Goal: Book appointment/travel/reservation

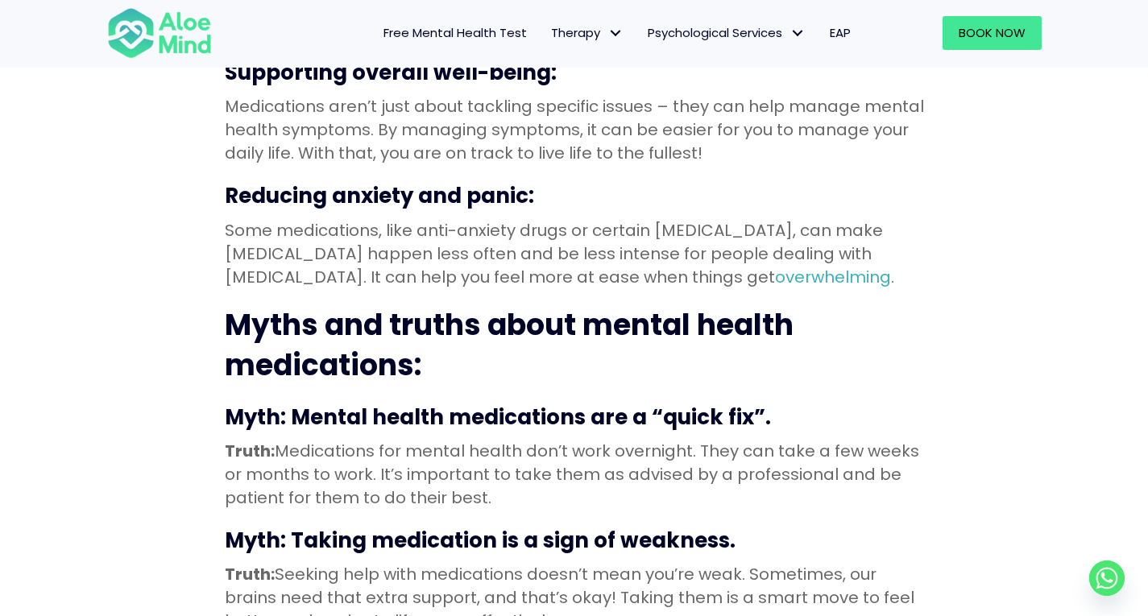
scroll to position [2841, 0]
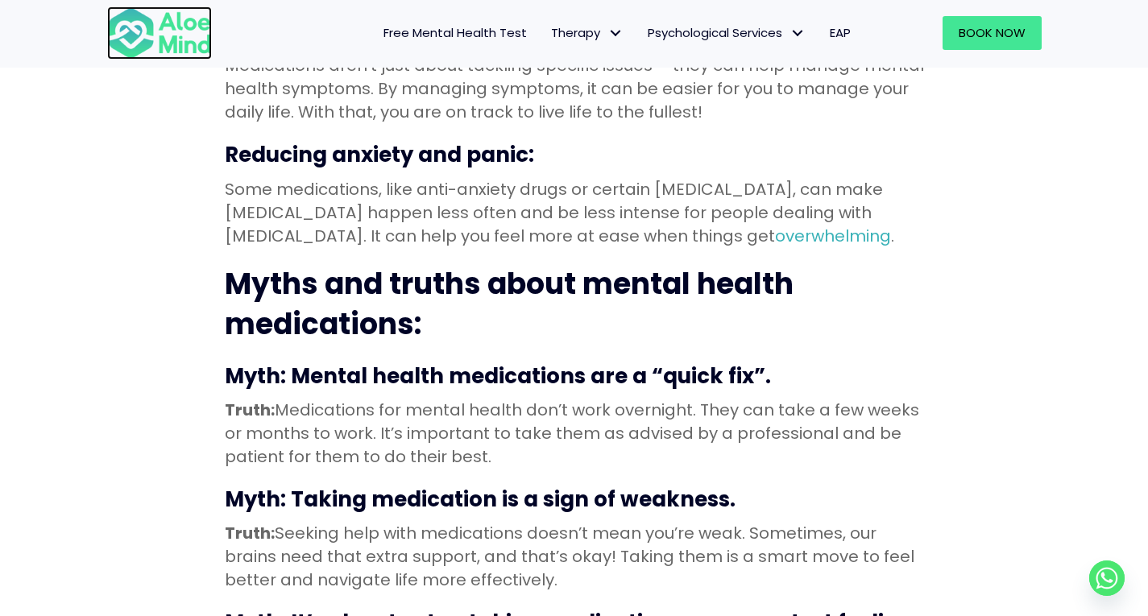
click at [163, 26] on img at bounding box center [159, 32] width 105 height 53
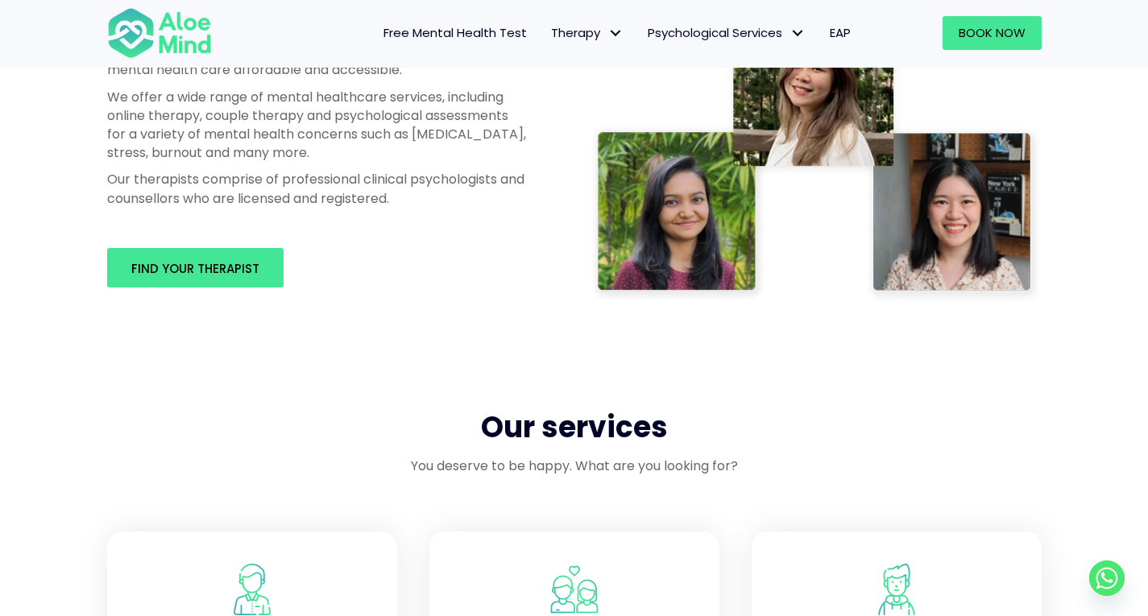
scroll to position [1035, 0]
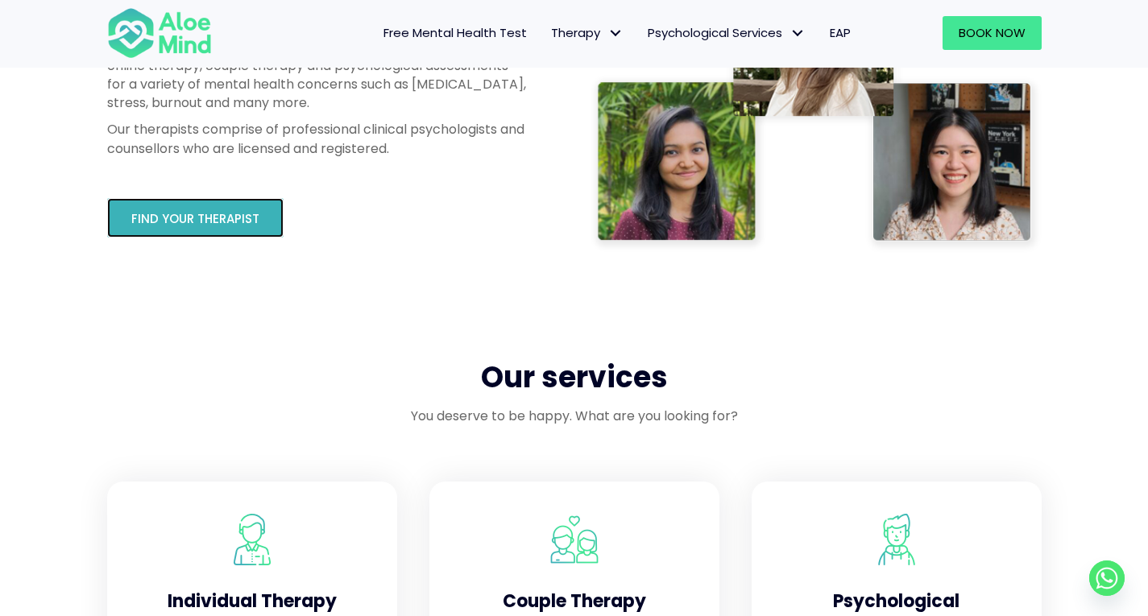
click at [223, 223] on span "Find your therapist" at bounding box center [195, 218] width 128 height 17
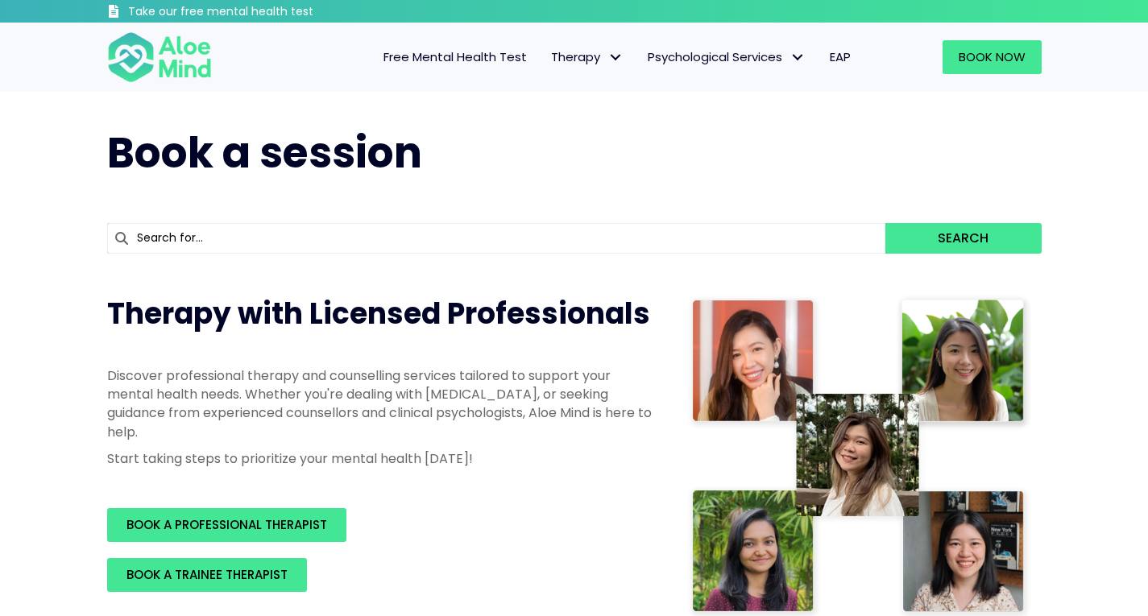
scroll to position [167, 0]
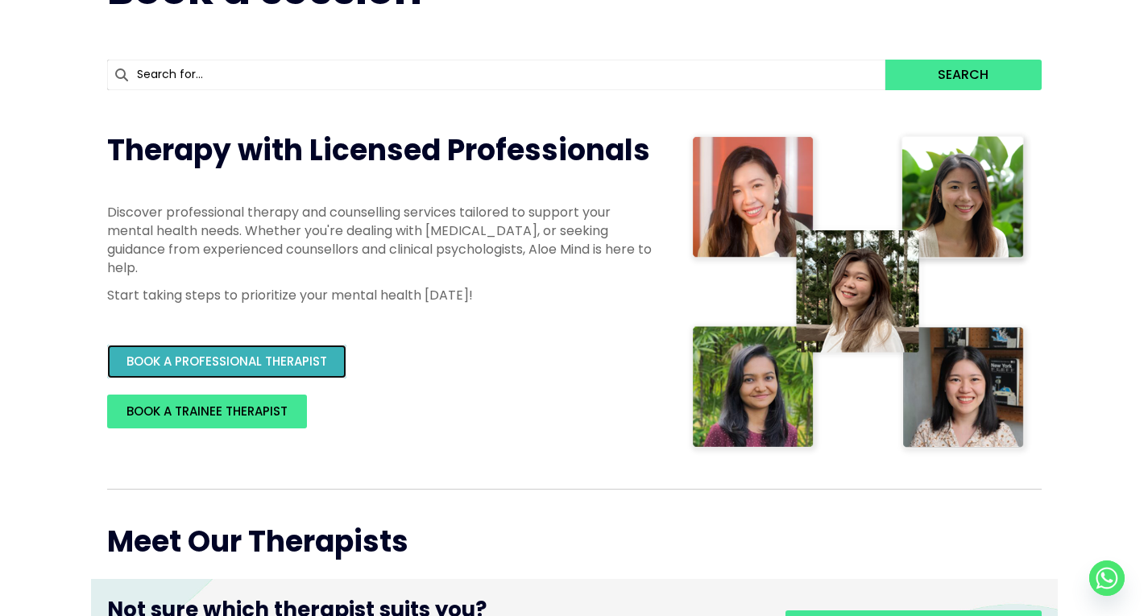
click at [319, 367] on span "BOOK A PROFESSIONAL THERAPIST" at bounding box center [227, 361] width 201 height 17
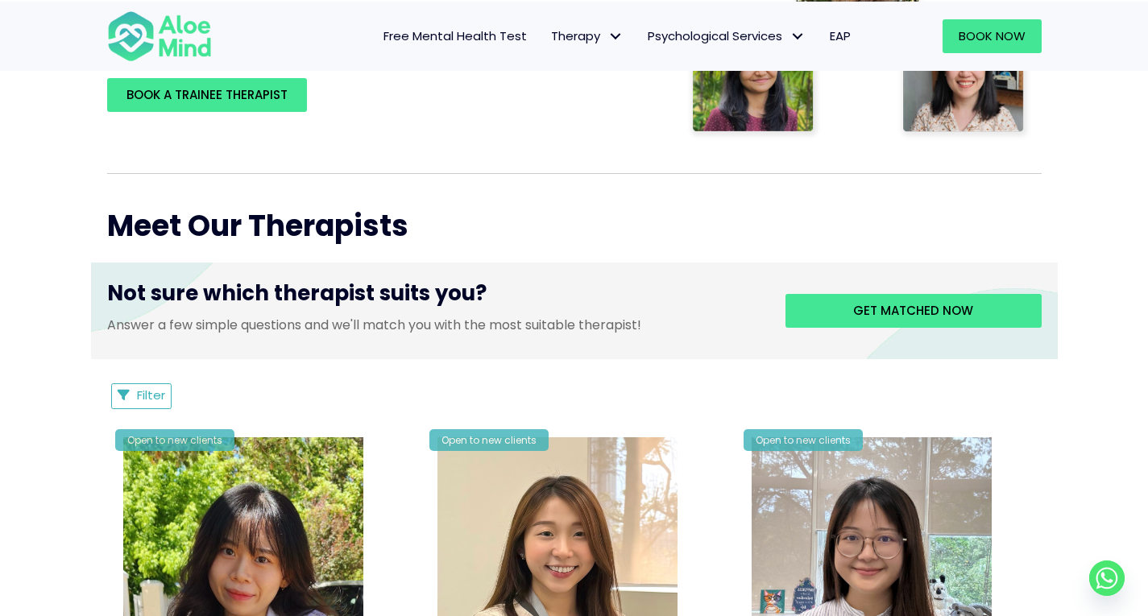
scroll to position [483, 0]
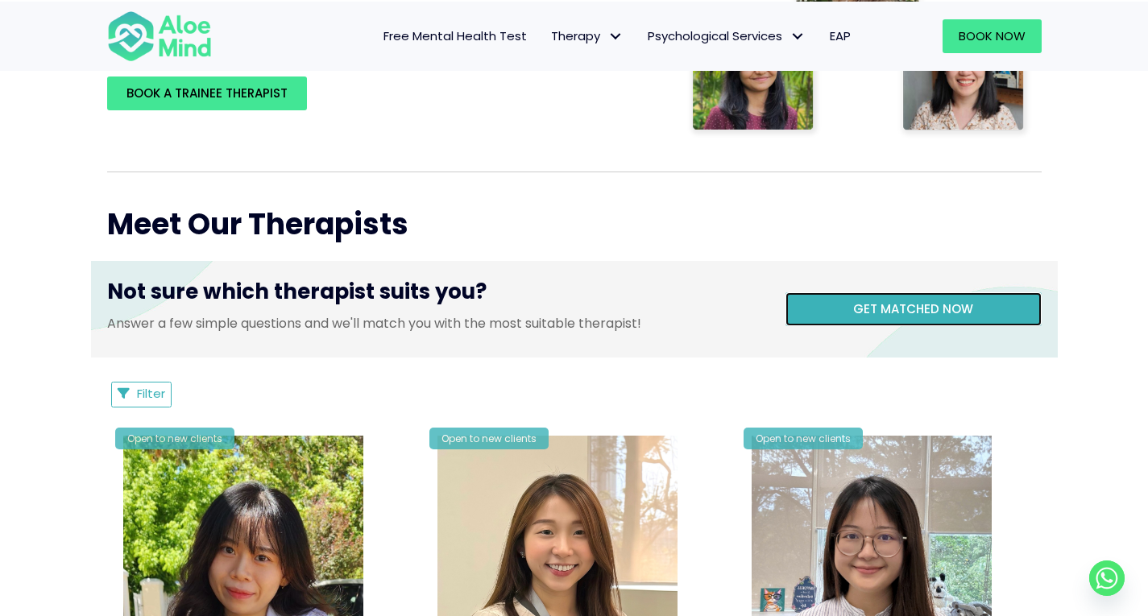
click at [842, 303] on link "Get matched now" at bounding box center [914, 309] width 256 height 34
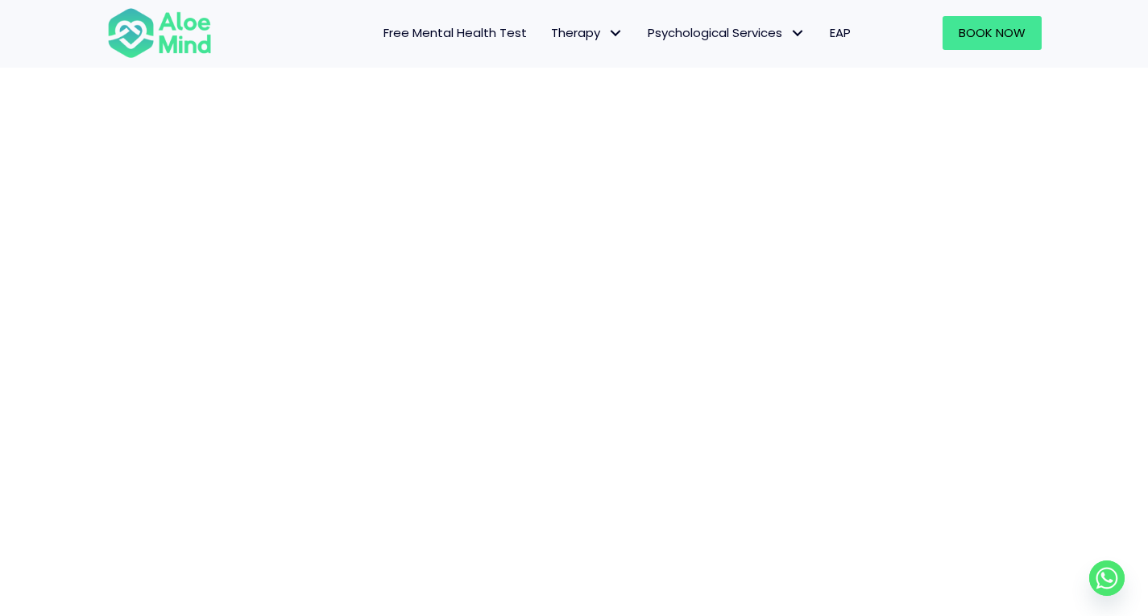
scroll to position [110, 0]
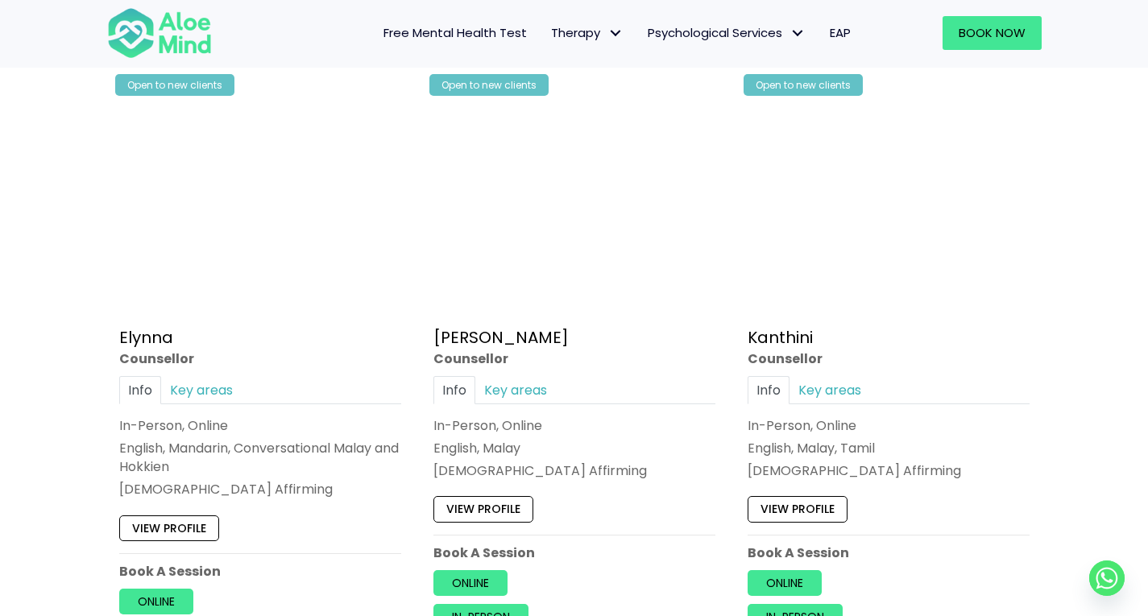
scroll to position [862, 0]
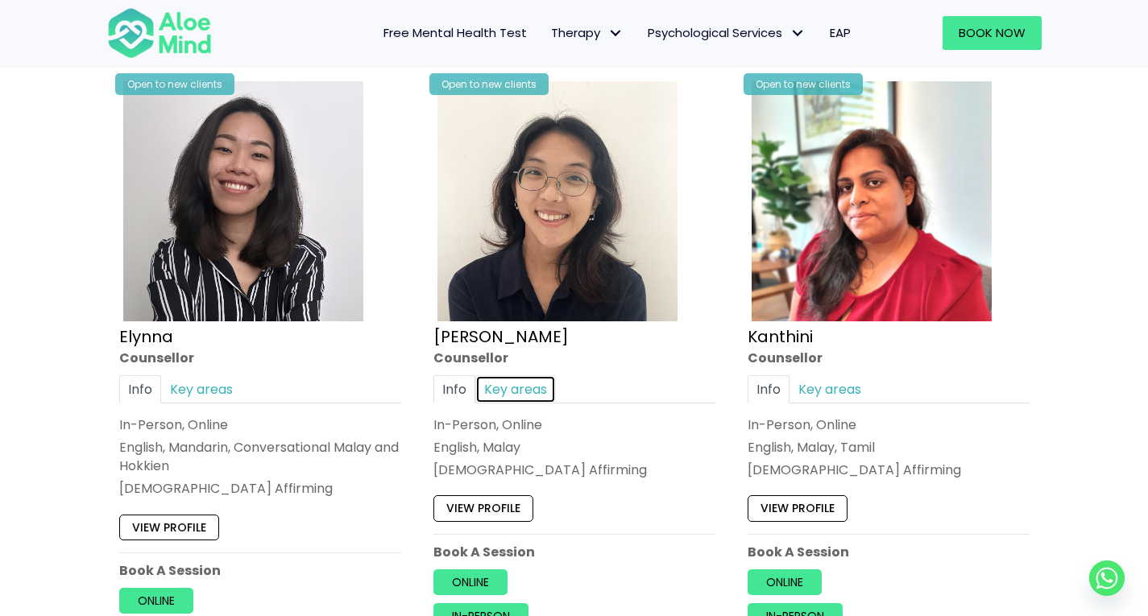
click at [534, 388] on link "Key areas" at bounding box center [515, 389] width 81 height 28
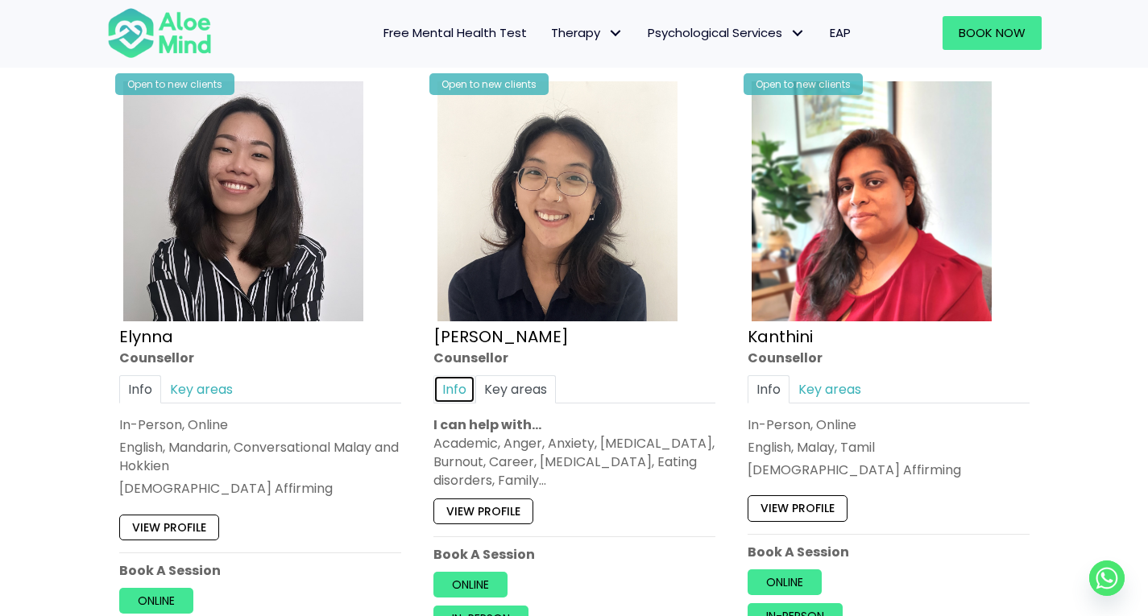
click at [466, 388] on link "Info" at bounding box center [455, 389] width 42 height 28
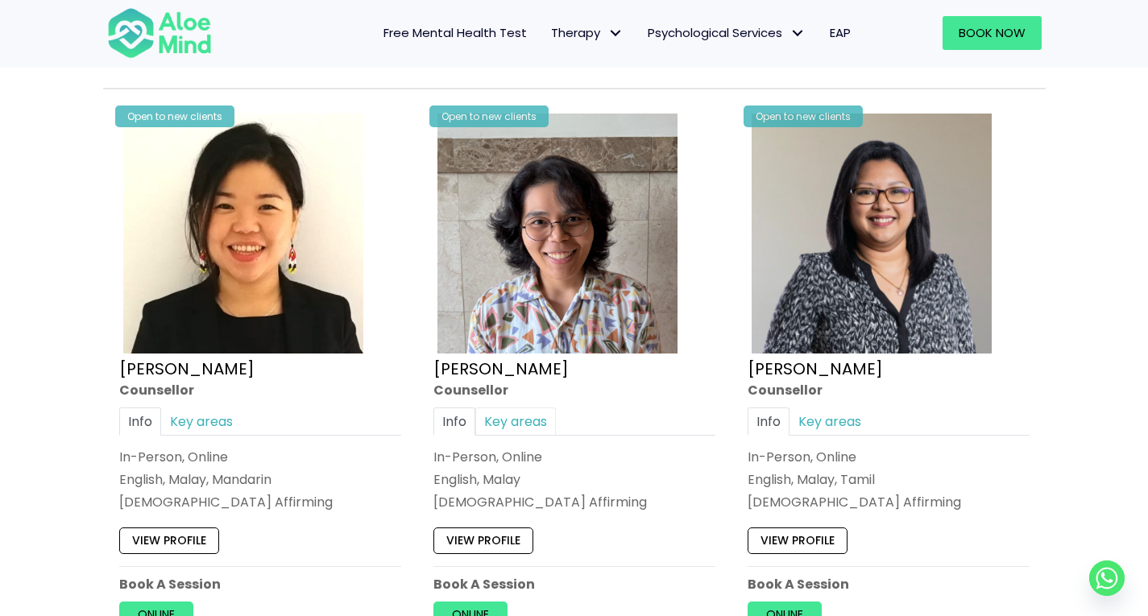
scroll to position [1475, 0]
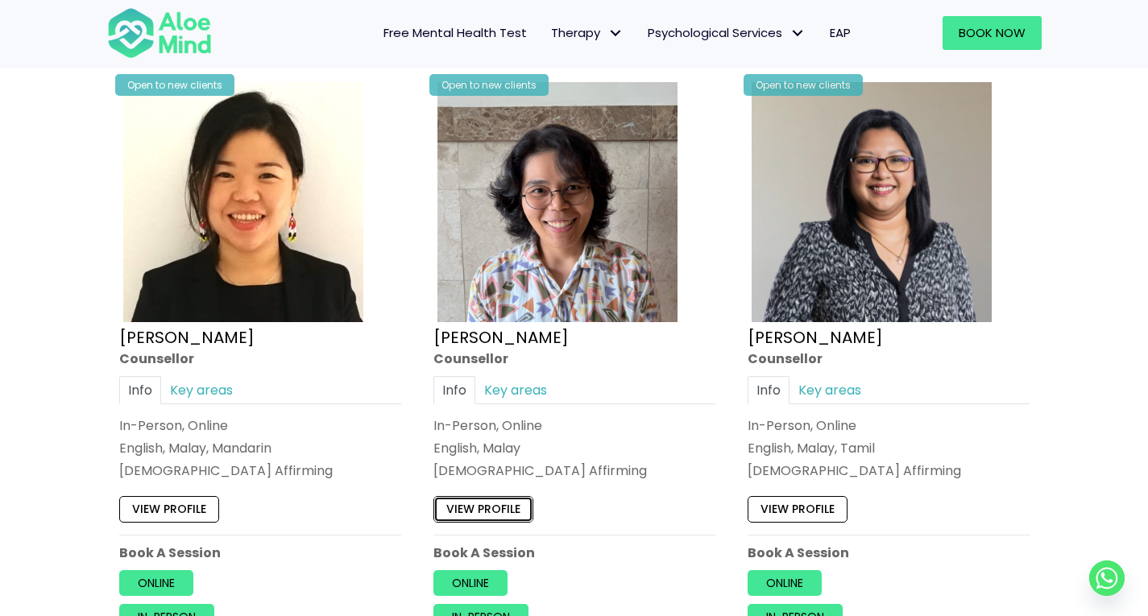
click at [512, 500] on link "View profile" at bounding box center [484, 509] width 100 height 26
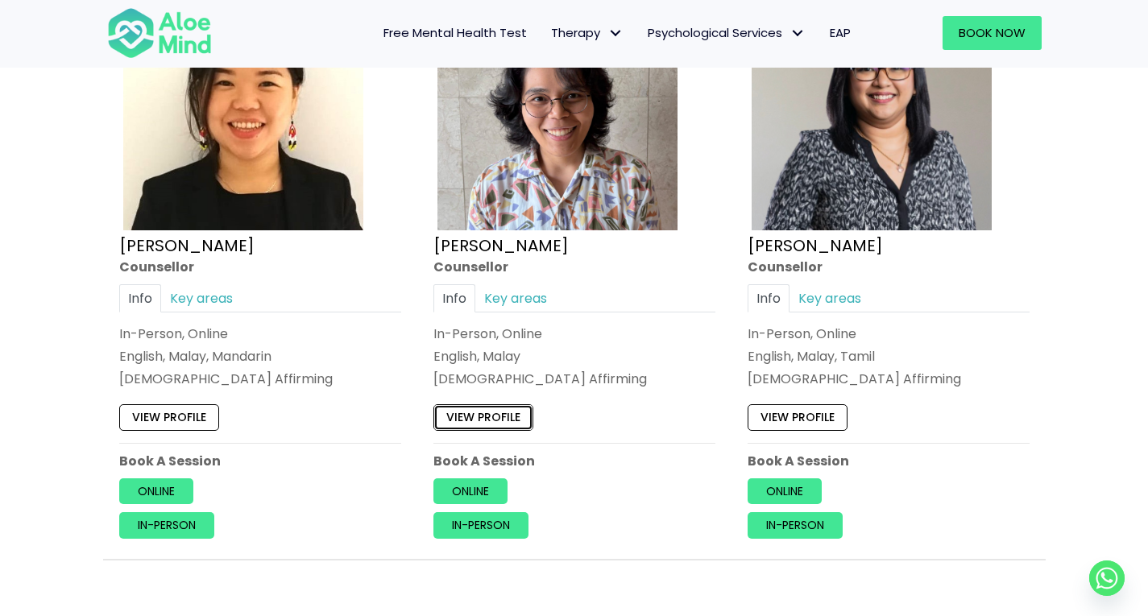
scroll to position [1564, 0]
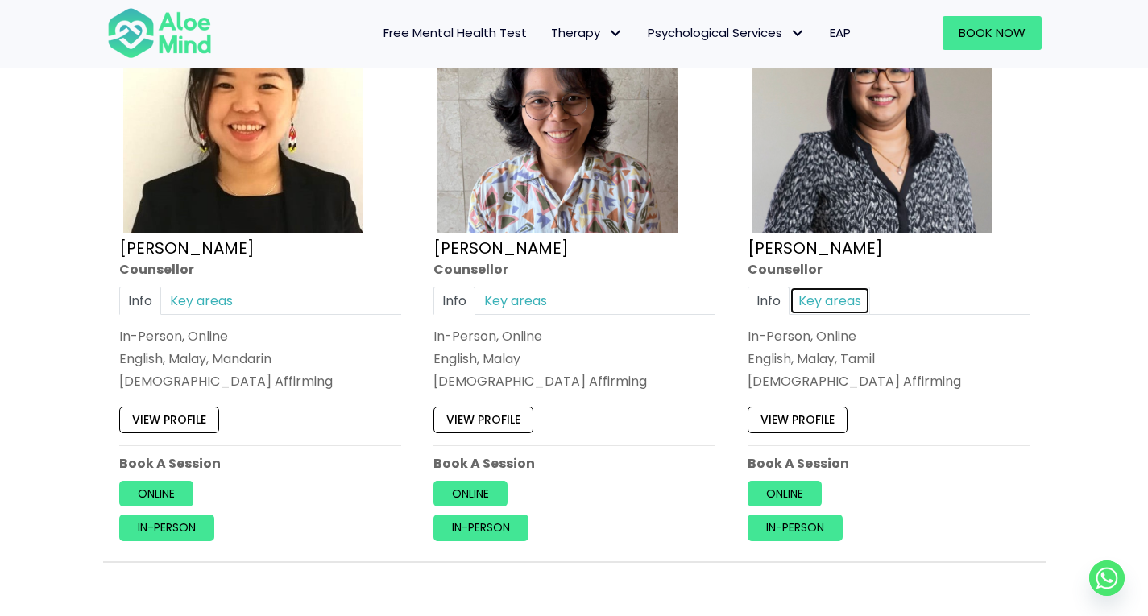
click at [807, 306] on link "Key areas" at bounding box center [830, 301] width 81 height 28
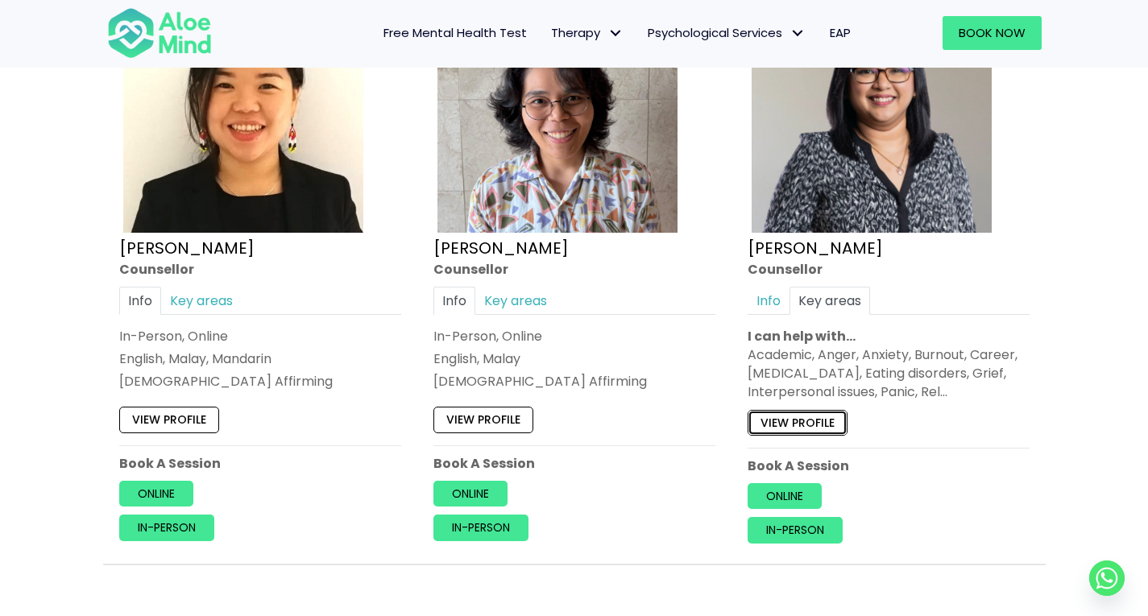
click at [805, 433] on link "View profile" at bounding box center [798, 423] width 100 height 26
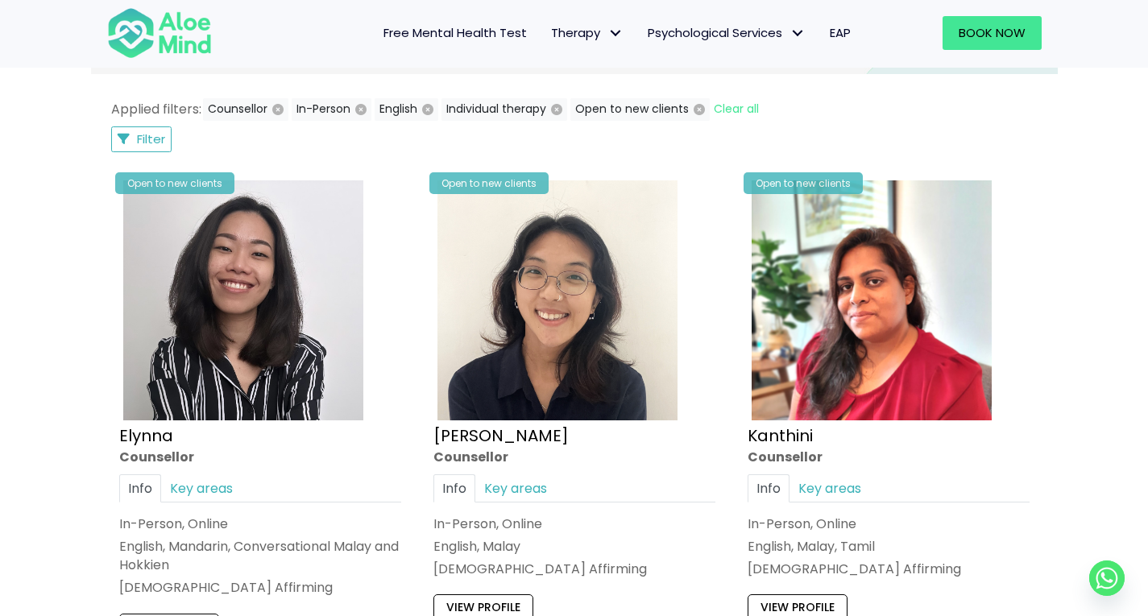
scroll to position [839, 0]
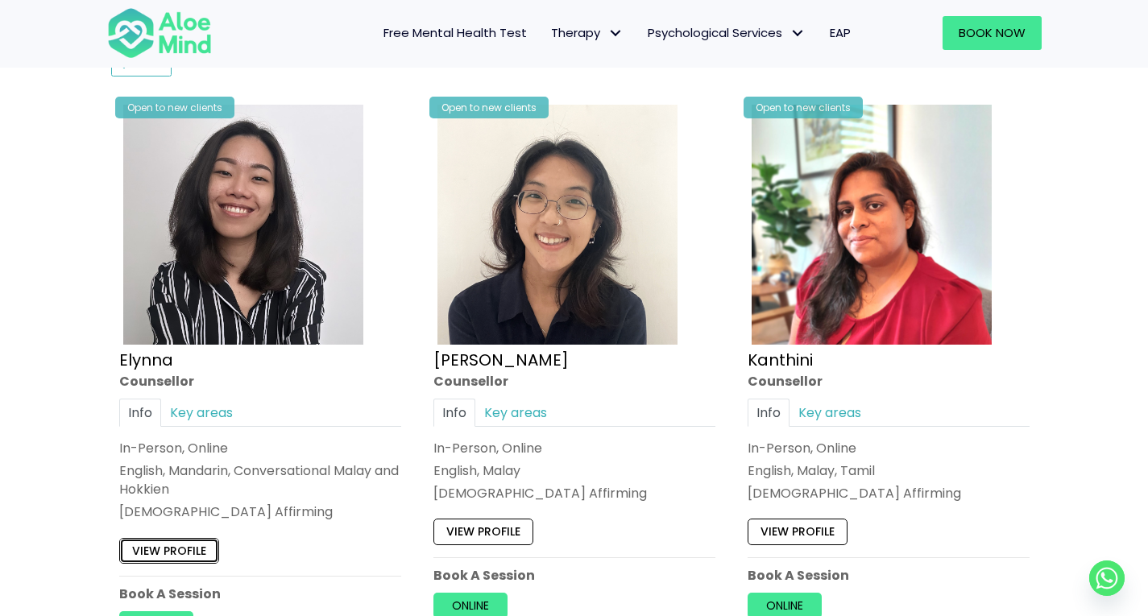
click at [176, 548] on link "View profile" at bounding box center [169, 551] width 100 height 26
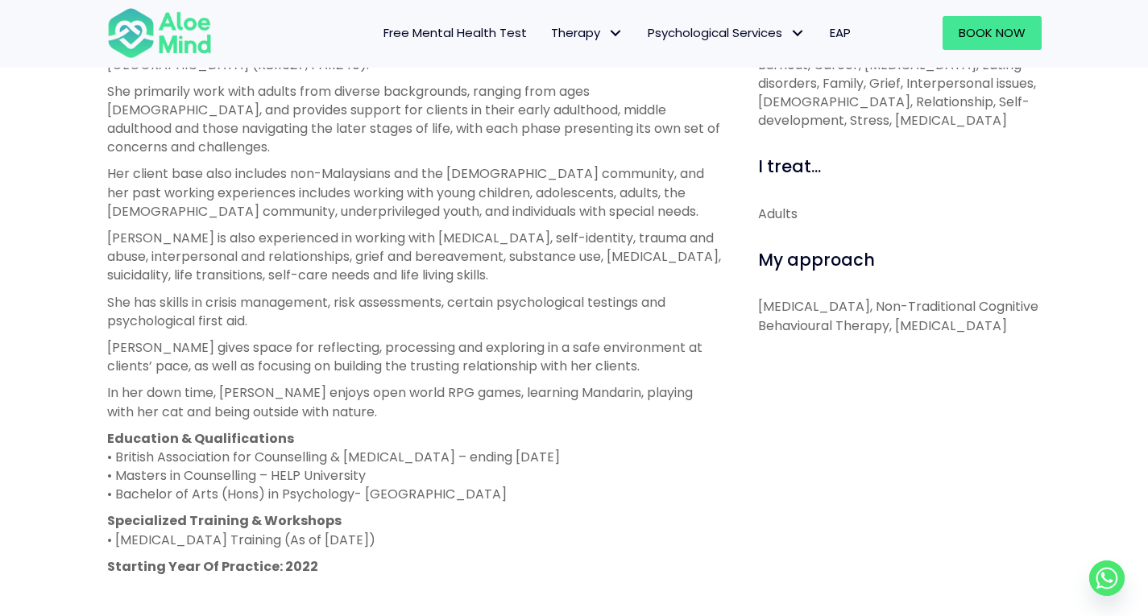
scroll to position [729, 0]
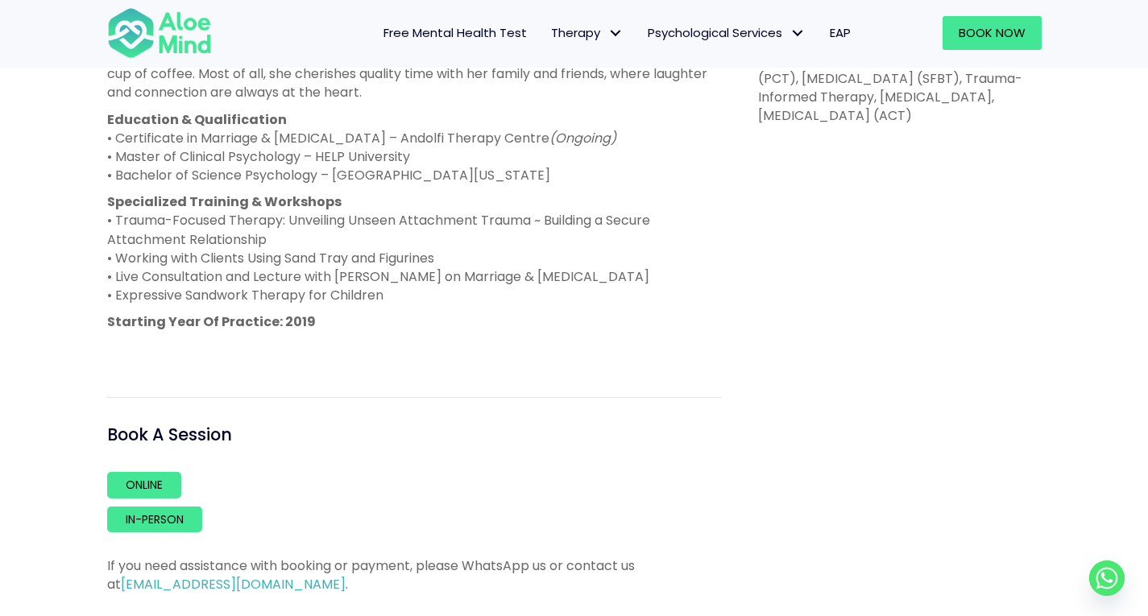
scroll to position [988, 0]
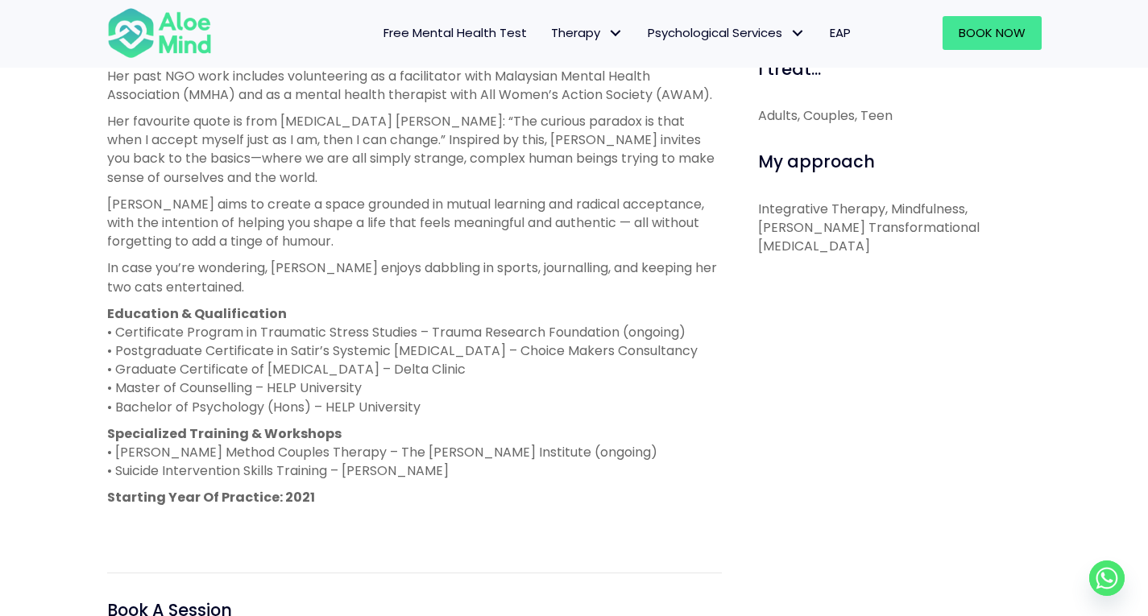
scroll to position [770, 0]
drag, startPoint x: 428, startPoint y: 405, endPoint x: 327, endPoint y: 403, distance: 100.8
click at [327, 403] on p "Education & Qualification • Certificate Program in Traumatic Stress Studies – T…" at bounding box center [414, 361] width 615 height 112
copy p "HELP University"
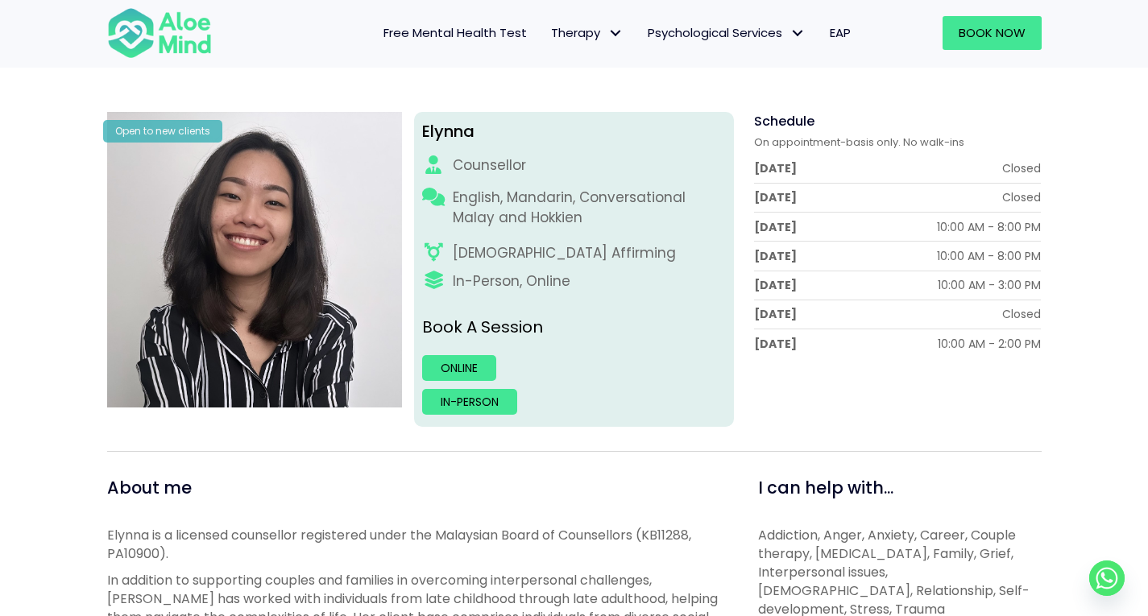
scroll to position [0, 0]
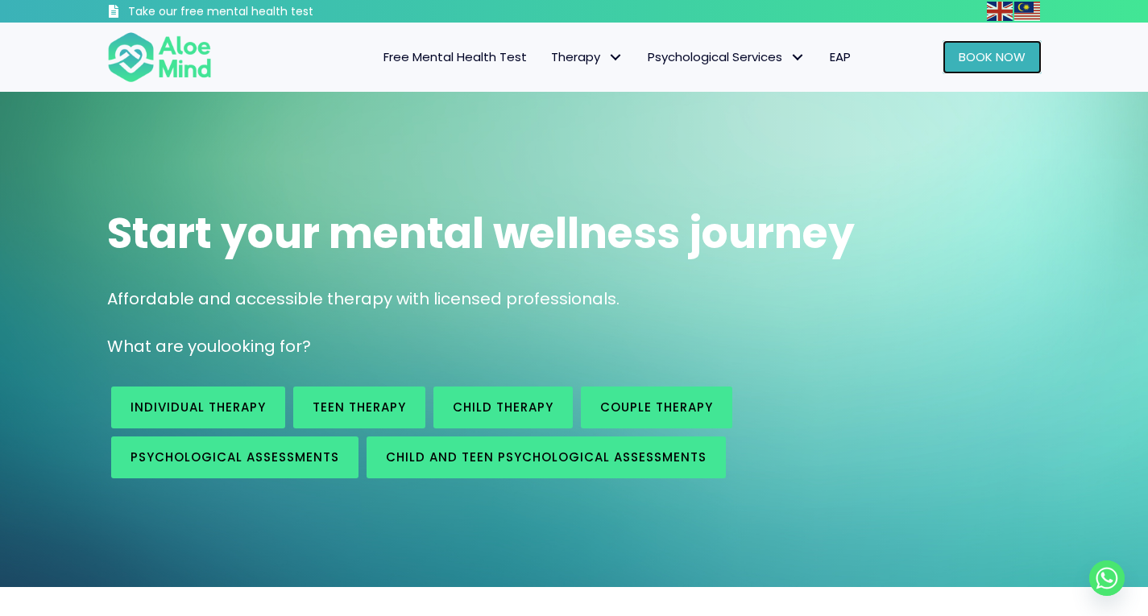
click at [965, 59] on span "Book Now" at bounding box center [992, 56] width 67 height 17
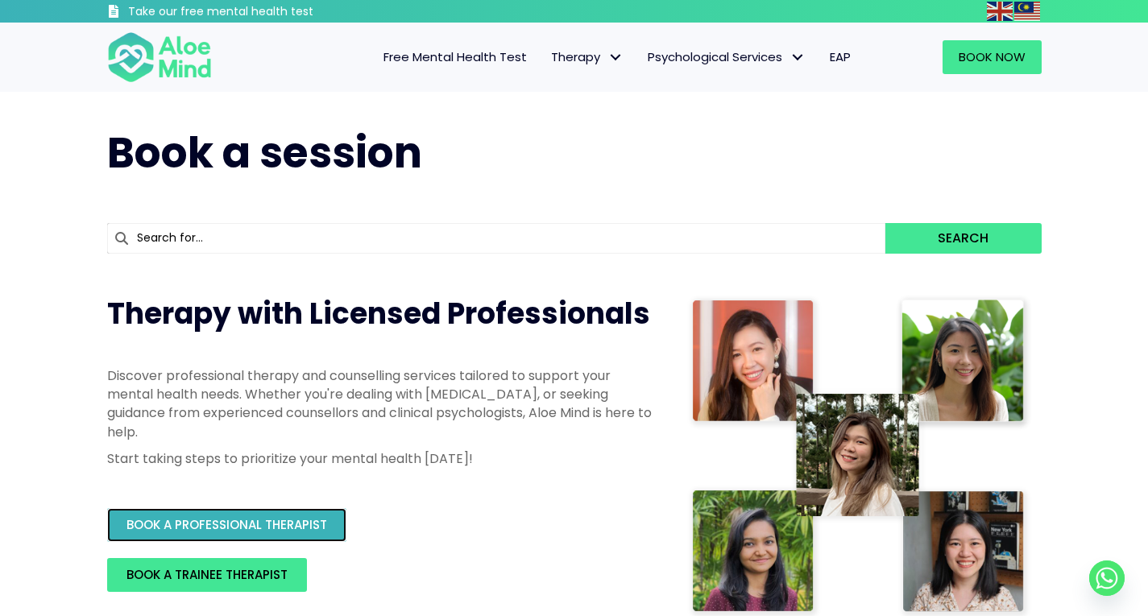
click at [291, 529] on span "BOOK A PROFESSIONAL THERAPIST" at bounding box center [227, 525] width 201 height 17
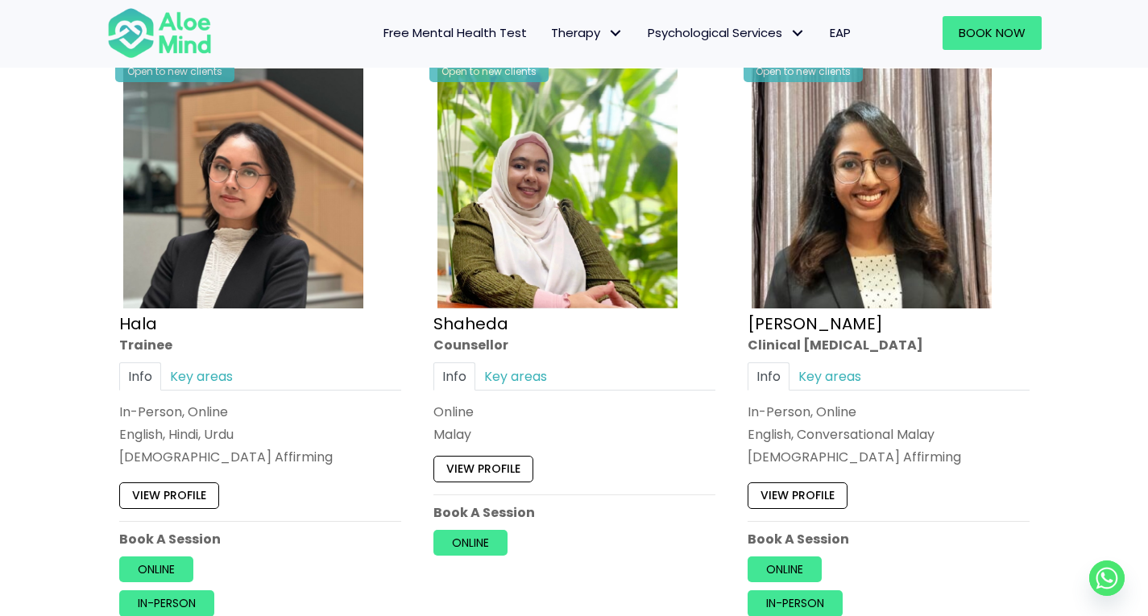
scroll to position [1540, 0]
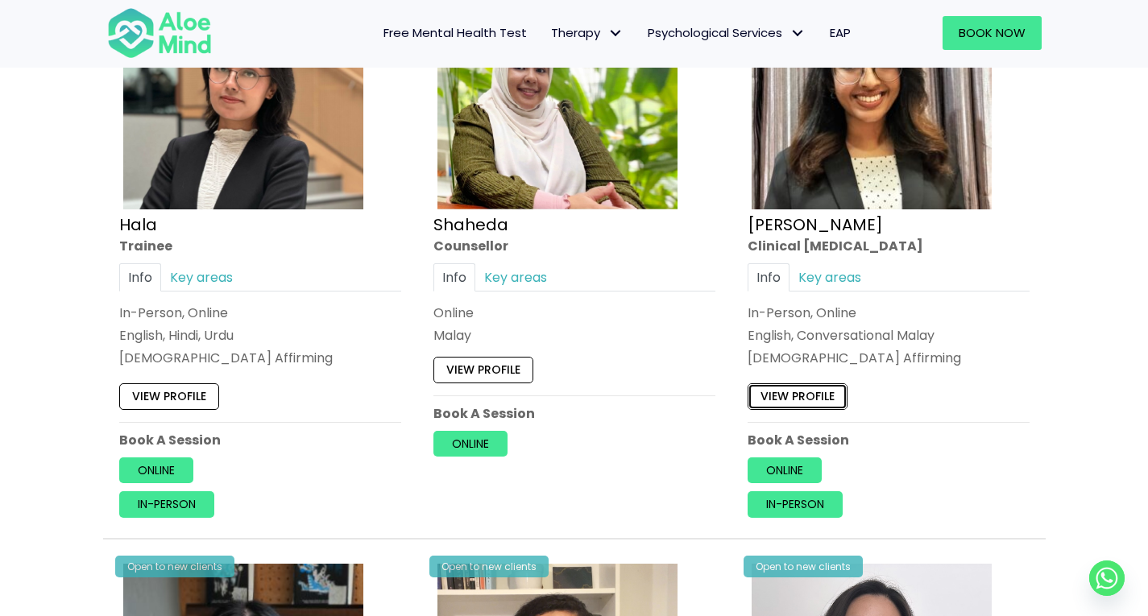
click at [819, 402] on link "View profile" at bounding box center [798, 397] width 100 height 26
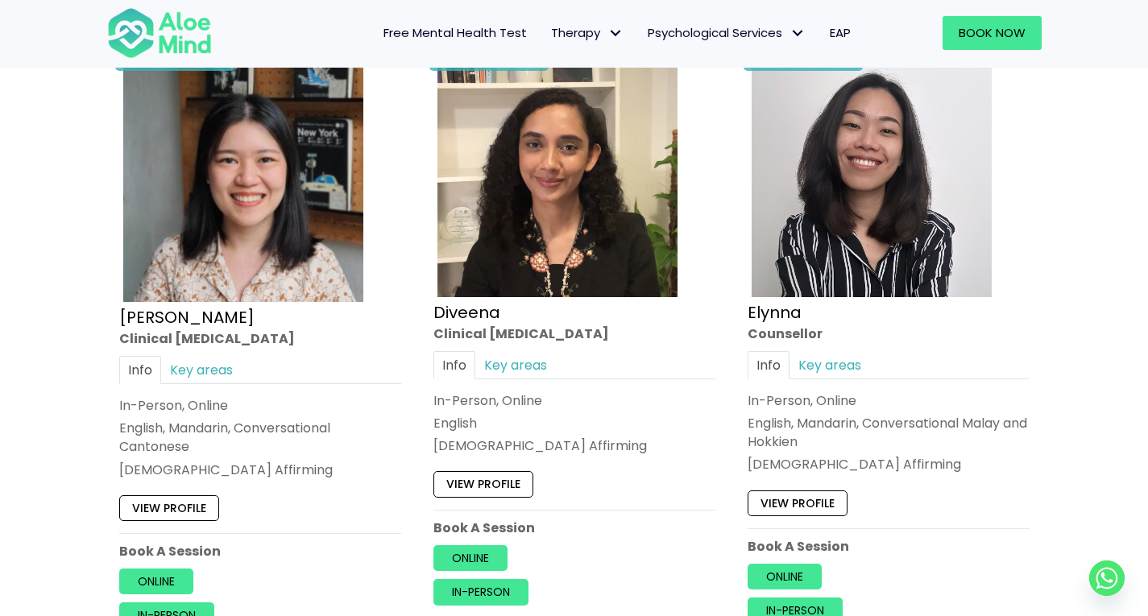
scroll to position [2097, 0]
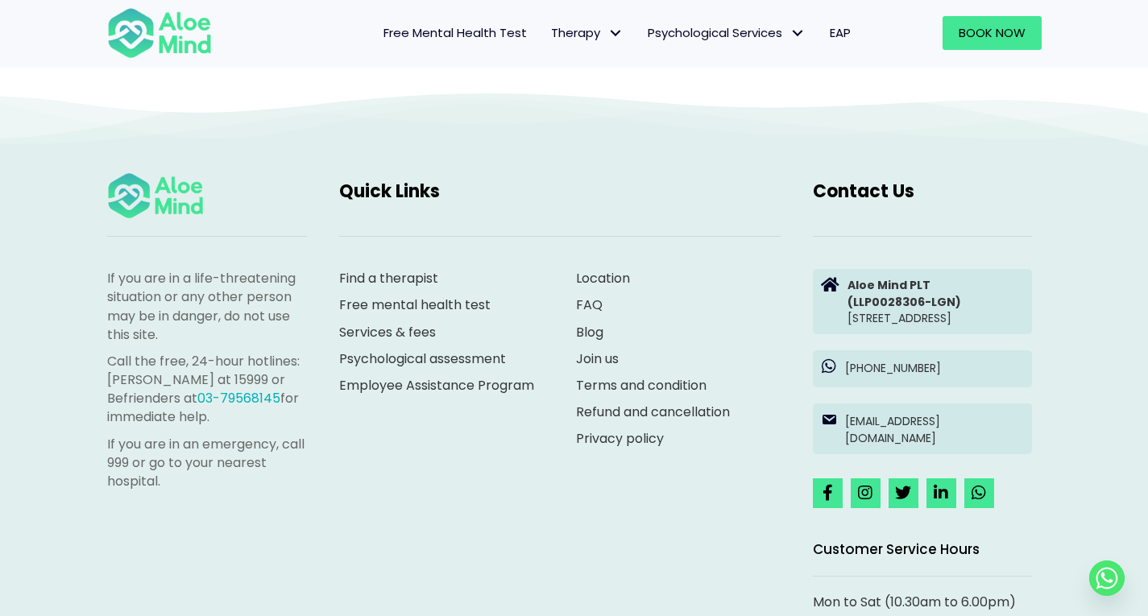
scroll to position [1450, 0]
click at [869, 484] on icon at bounding box center [865, 492] width 15 height 16
